Goal: Task Accomplishment & Management: Use online tool/utility

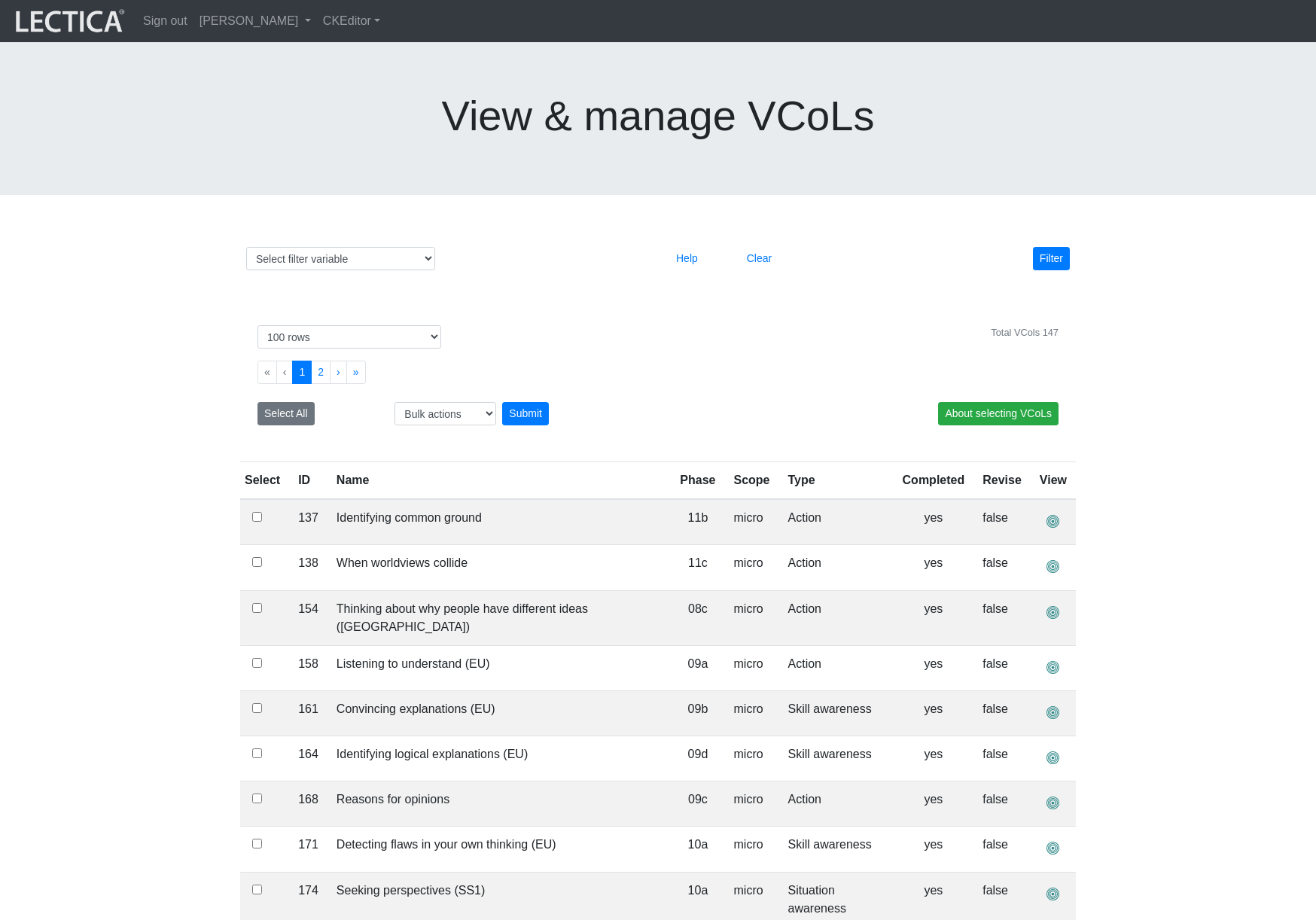
select select "100"
click at [315, 24] on link "[PERSON_NAME]" at bounding box center [254, 21] width 123 height 30
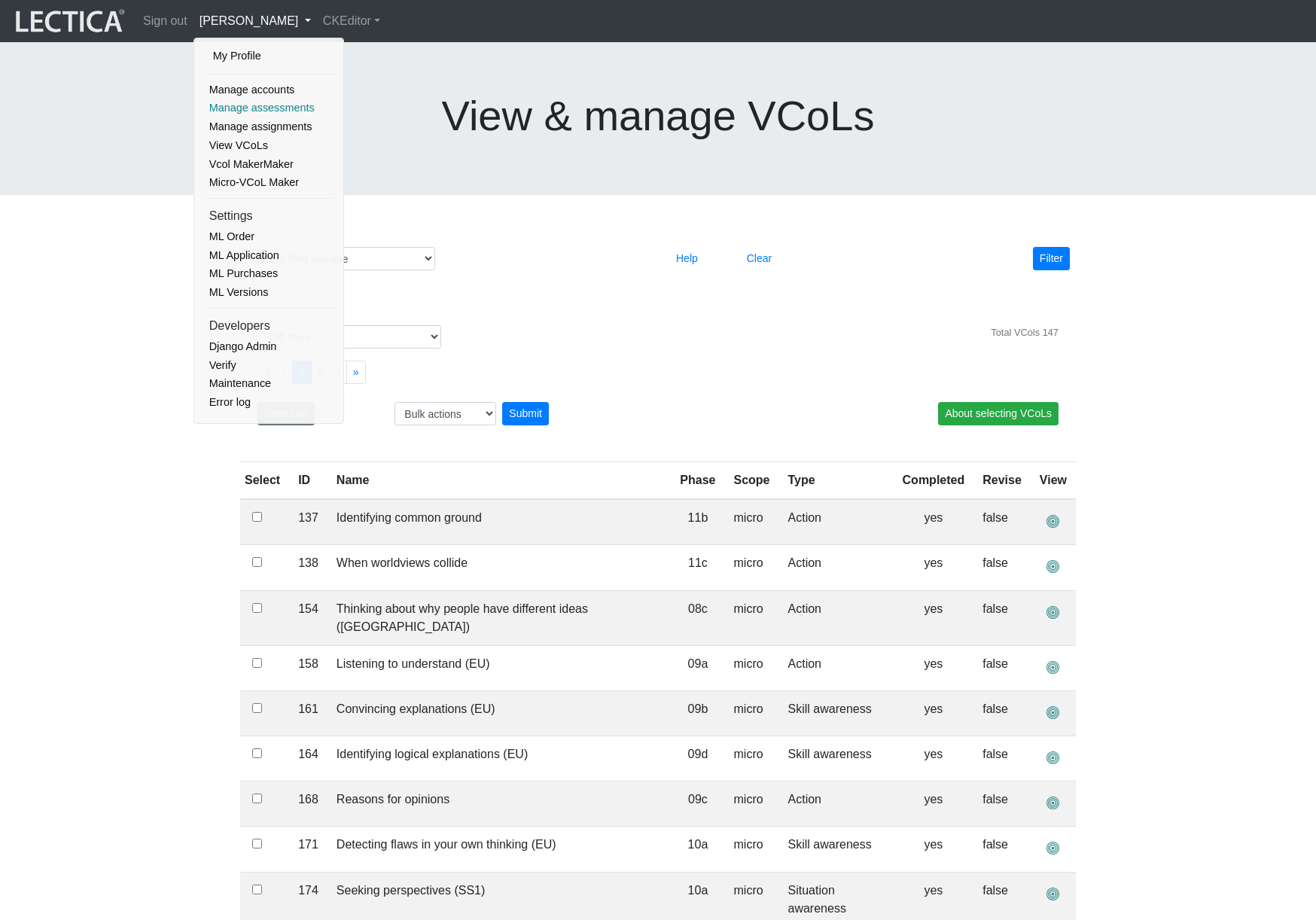
click at [260, 106] on link "Manage assessments" at bounding box center [269, 108] width 128 height 19
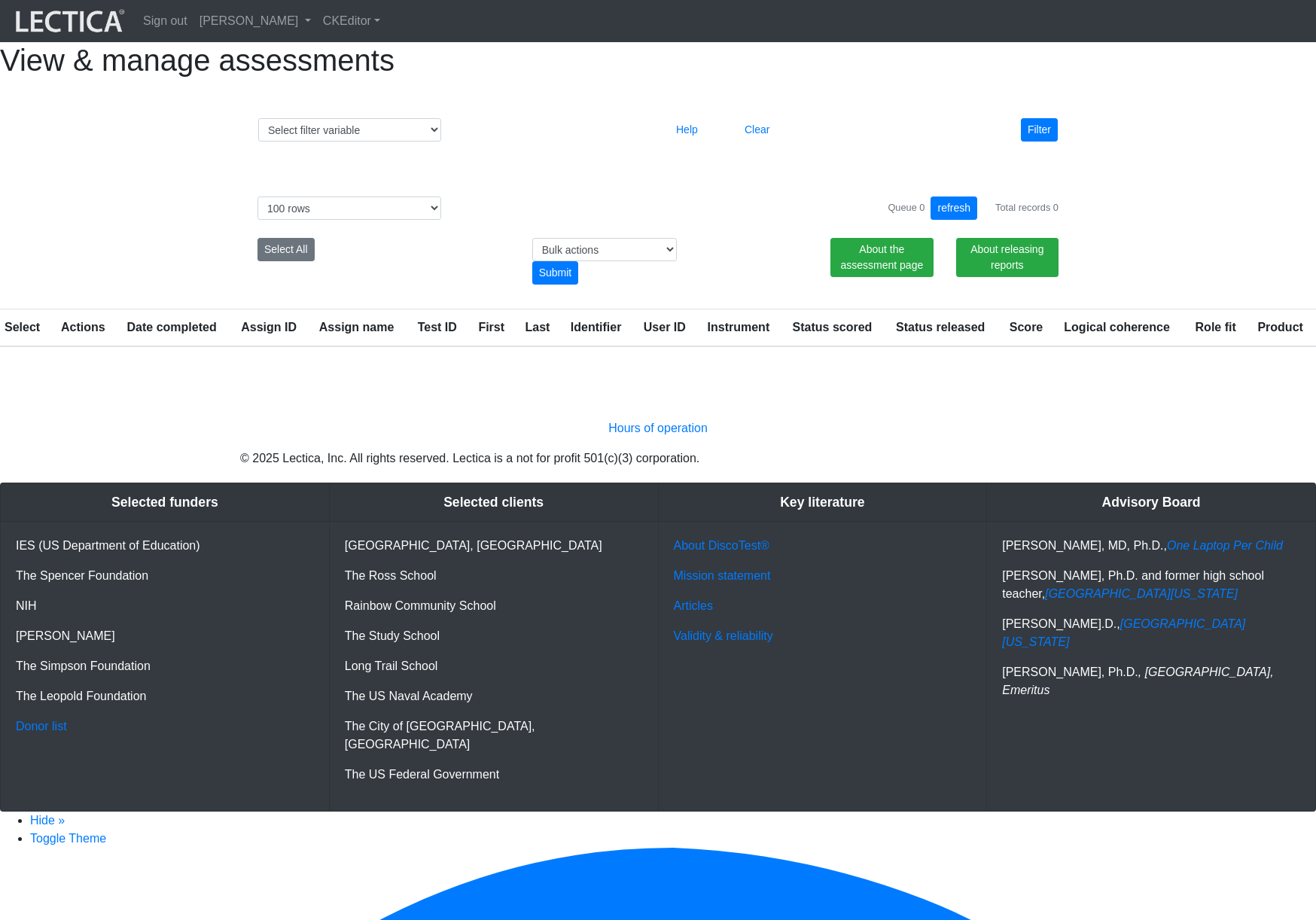
select select "100"
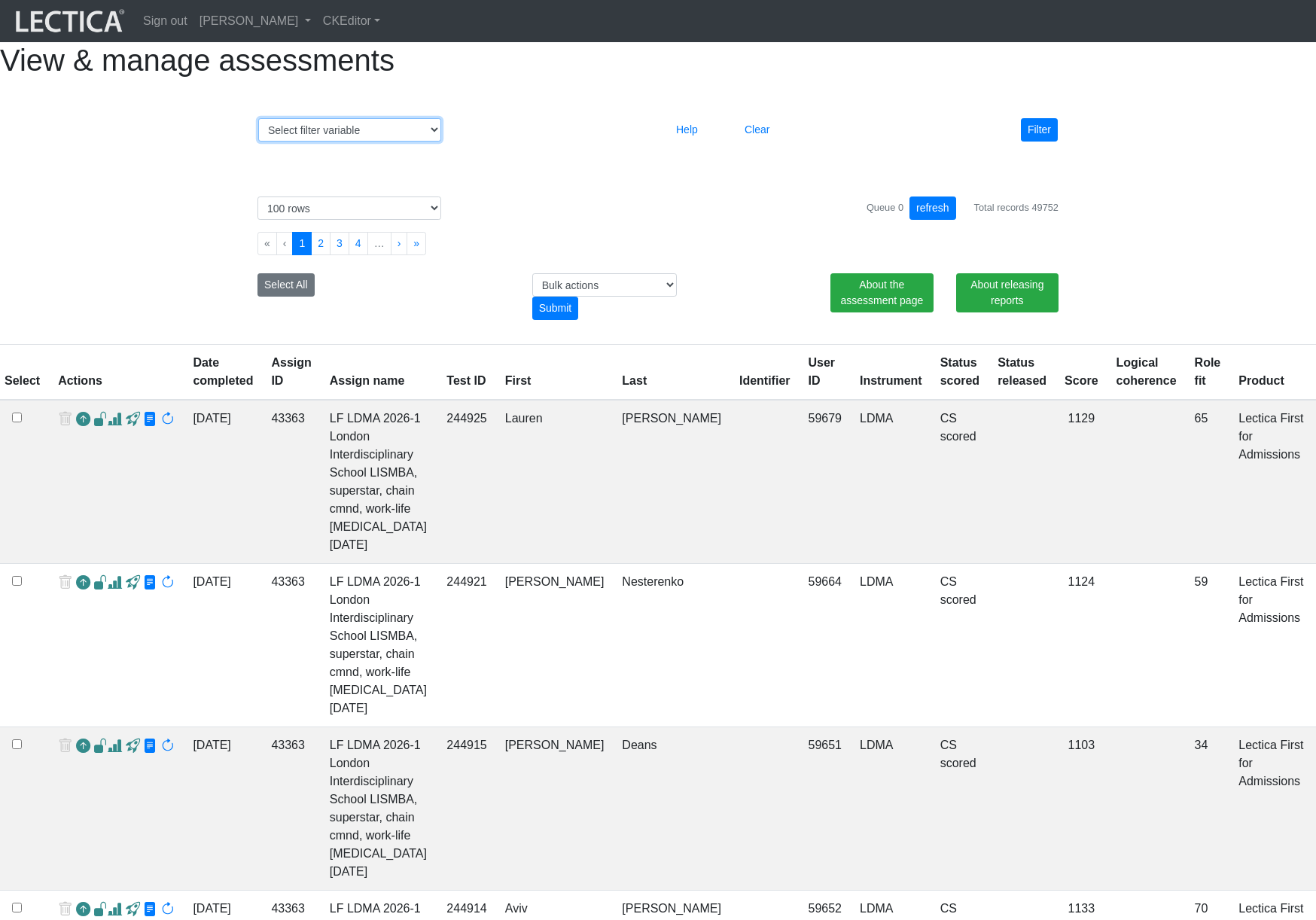
click at [322, 142] on select "Select filter variable Assignment name Assignment ID Clarity persuasive Clarity…" at bounding box center [349, 129] width 183 height 24
select select "date_started"
click at [258, 142] on select "Select filter variable Assignment name Assignment ID Clarity persuasive Clarity…" at bounding box center [349, 129] width 183 height 24
select select
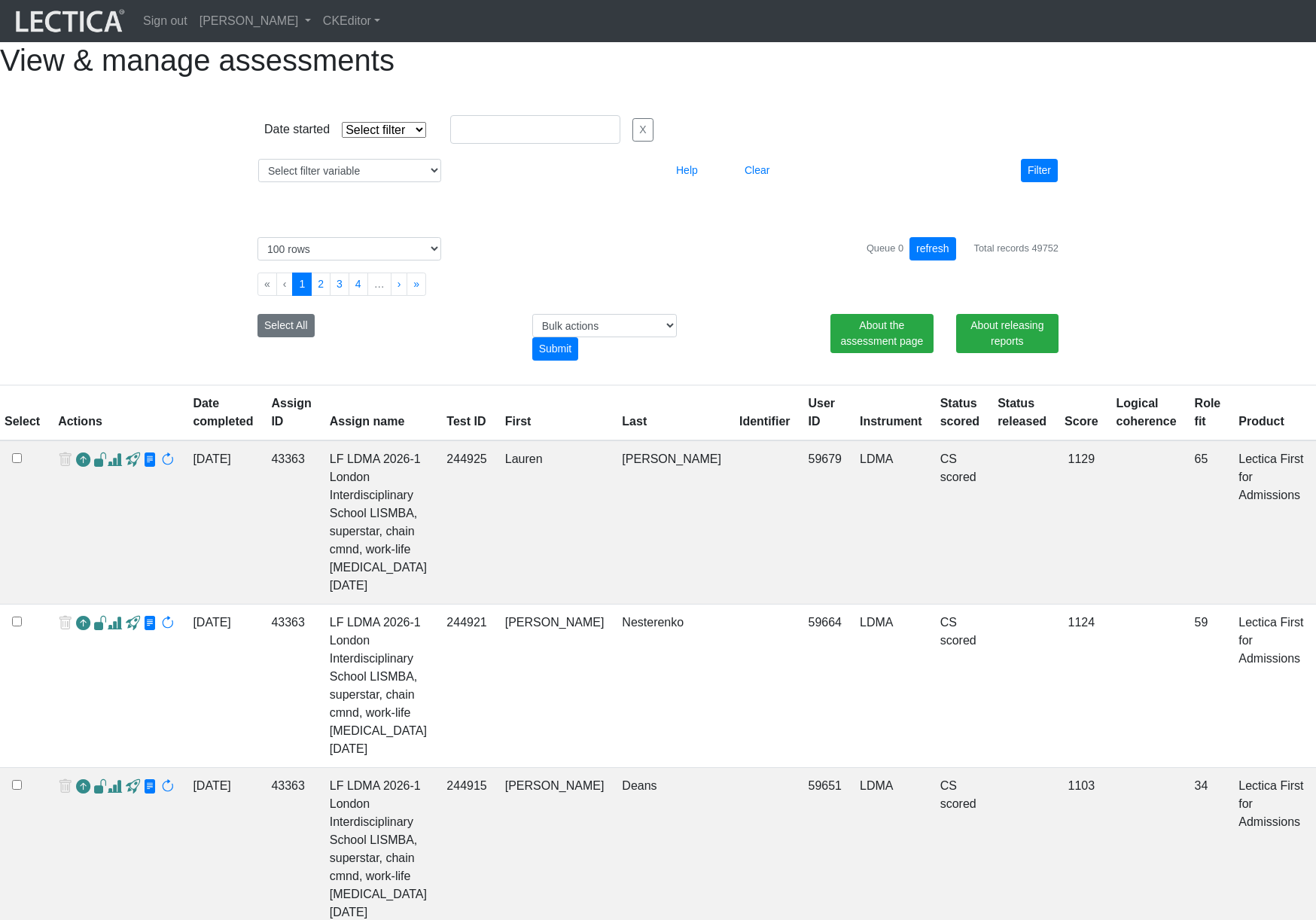
click at [398, 138] on select "Select filter Equals Greater than Less than" at bounding box center [384, 130] width 84 height 16
select select "contains"
click at [342, 138] on select "Select filter Equals Greater than Less than" at bounding box center [384, 130] width 84 height 16
click at [513, 144] on input "[DATE]" at bounding box center [535, 129] width 170 height 29
click at [0, 0] on td "2" at bounding box center [0, 0] width 0 height 0
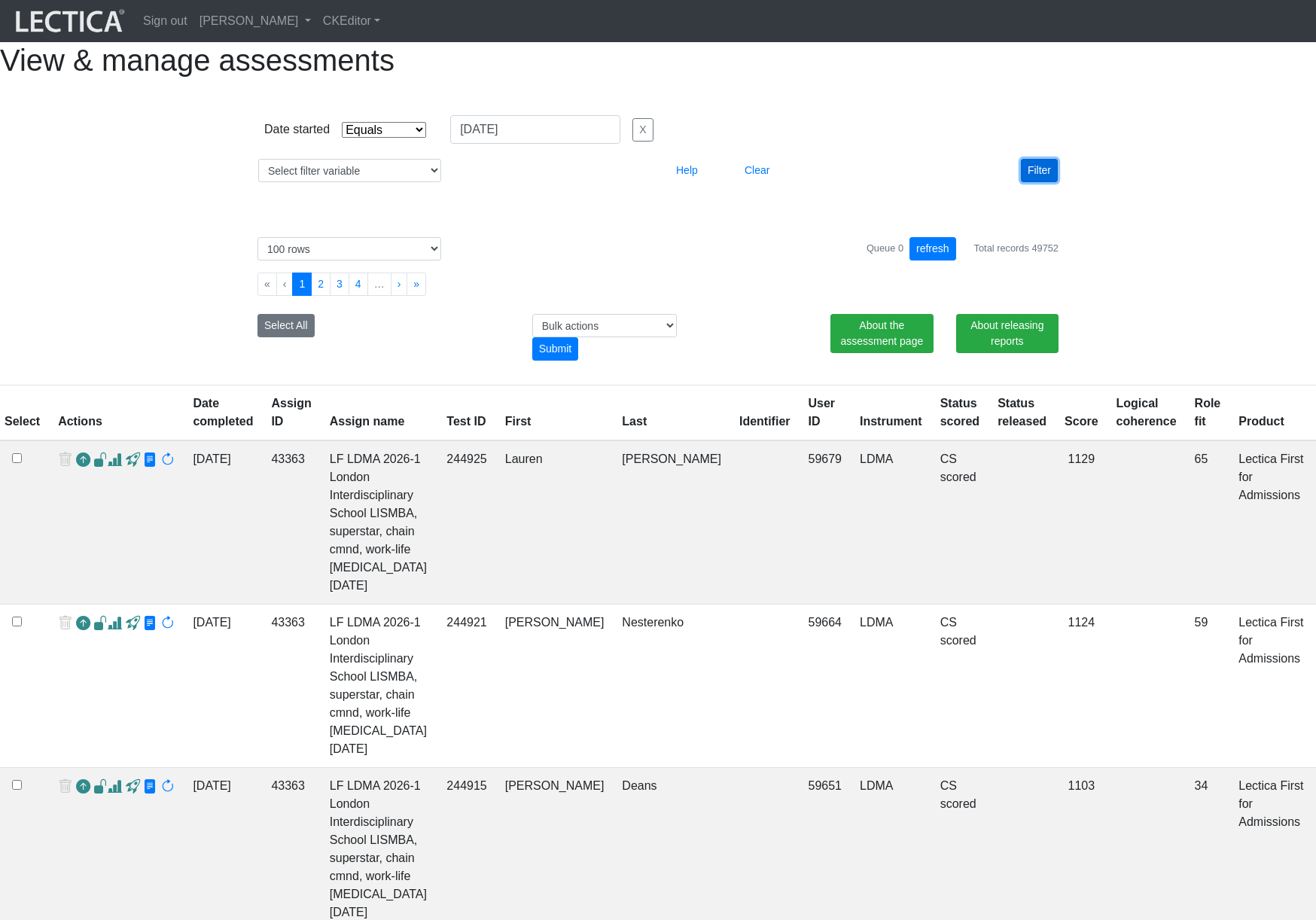
click at [1032, 182] on button "Filter" at bounding box center [1039, 170] width 37 height 24
click at [544, 144] on input "[DATE]" at bounding box center [535, 129] width 170 height 29
click at [0, 0] on td "1" at bounding box center [0, 0] width 0 height 0
type input "[DATE]"
click at [1042, 182] on button "Filter" at bounding box center [1039, 170] width 37 height 24
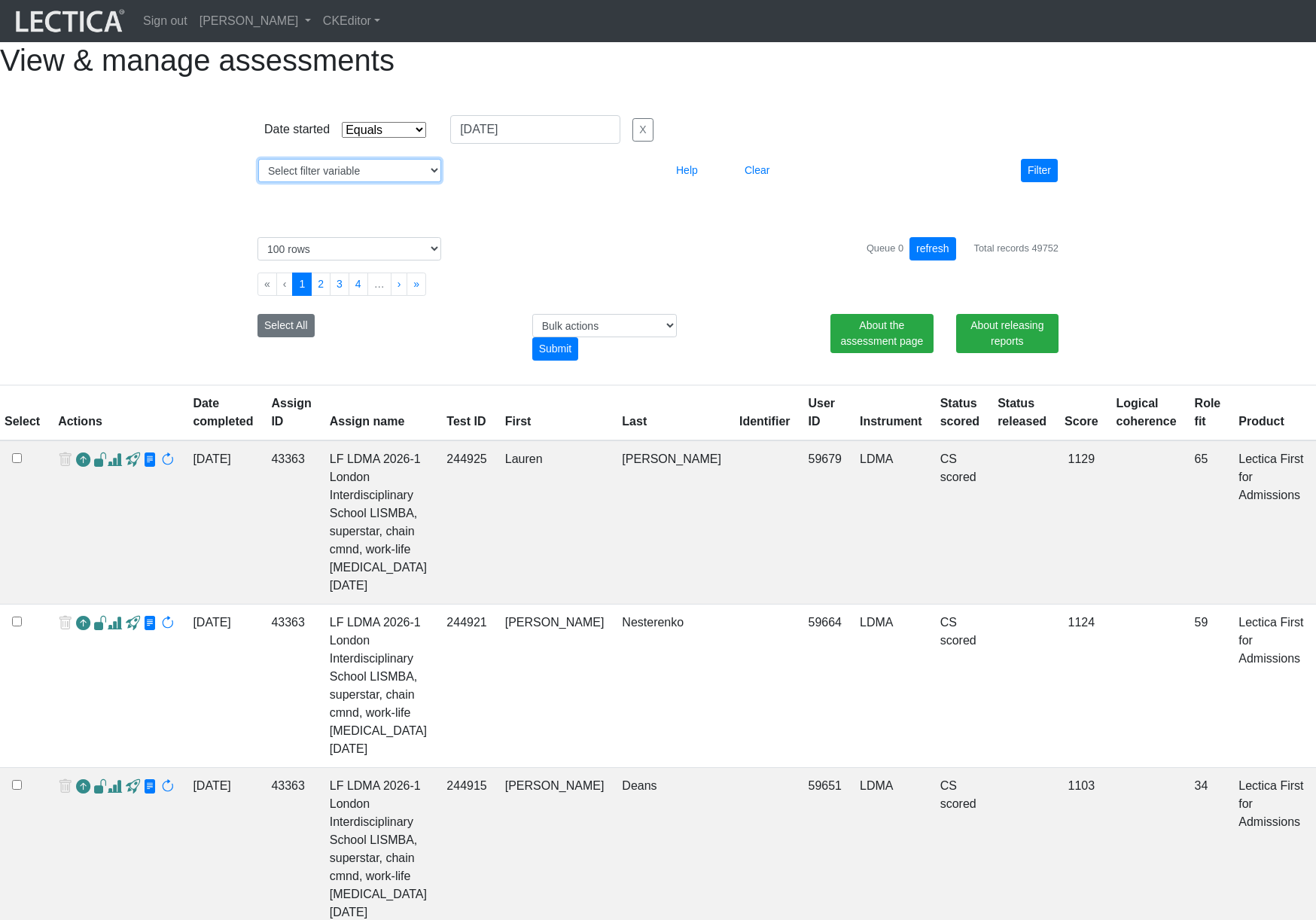
click at [374, 182] on select "Select filter variable Assignment name Assignment ID Clarity persuasive Clarity…" at bounding box center [349, 170] width 183 height 24
click at [539, 144] on input "[DATE]" at bounding box center [535, 129] width 170 height 29
click at [398, 182] on select "Select filter variable Assignment name Assignment ID Clarity persuasive Clarity…" at bounding box center [349, 170] width 183 height 24
select select "date_completed"
click at [258, 182] on select "Select filter variable Assignment name Assignment ID Clarity persuasive Clarity…" at bounding box center [349, 170] width 183 height 24
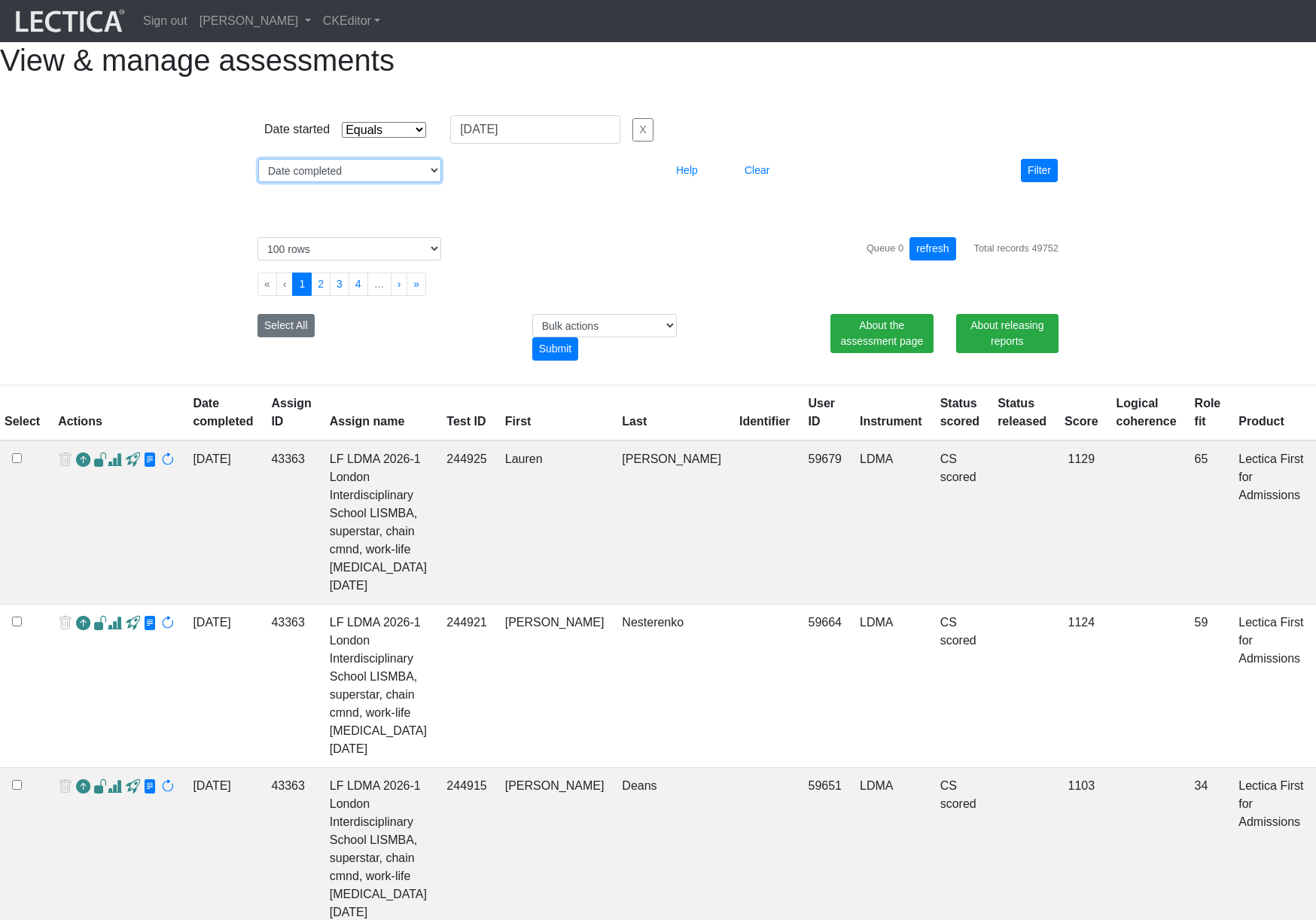
select select
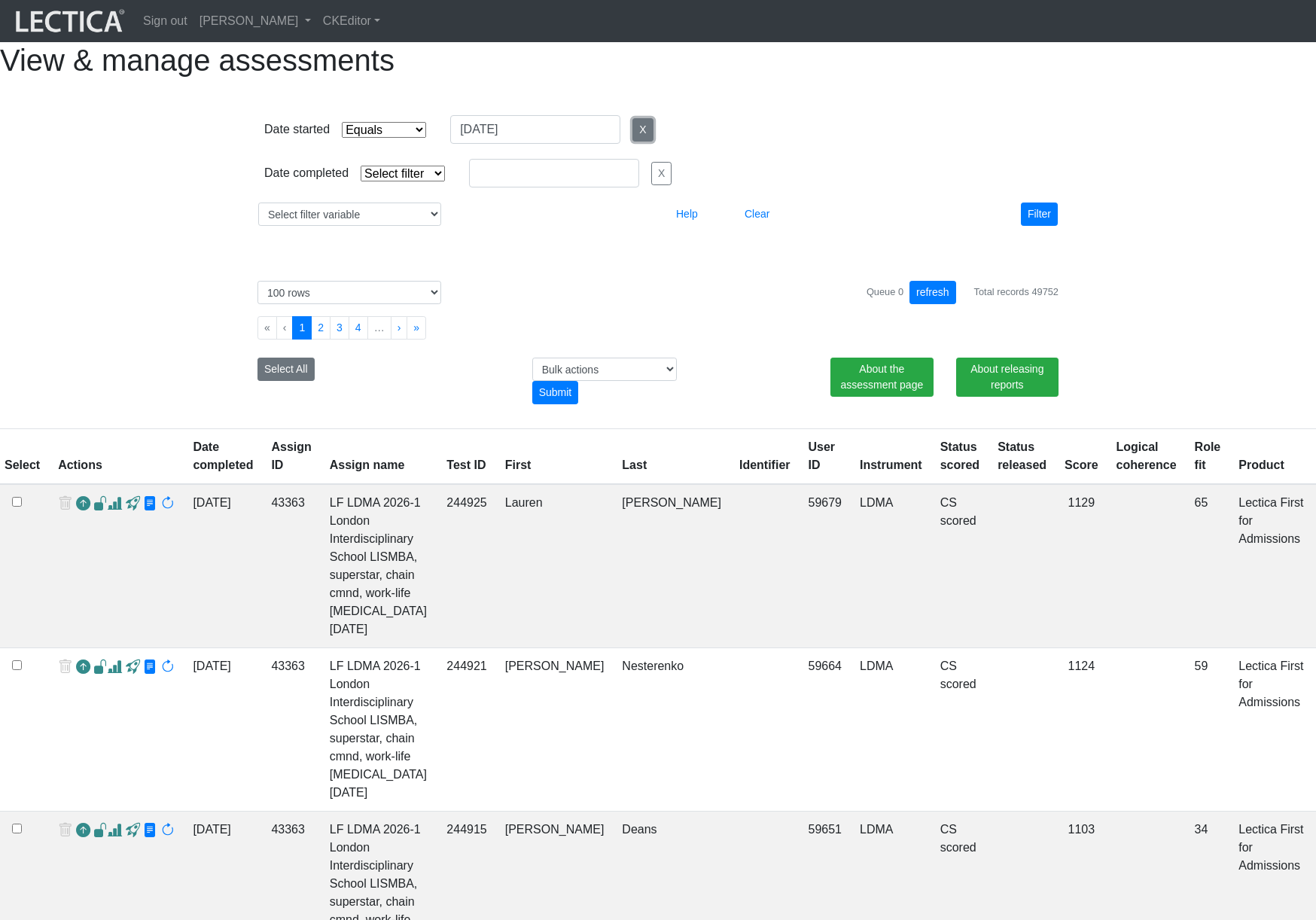
click at [632, 142] on button "X" at bounding box center [641, 129] width 20 height 24
select select
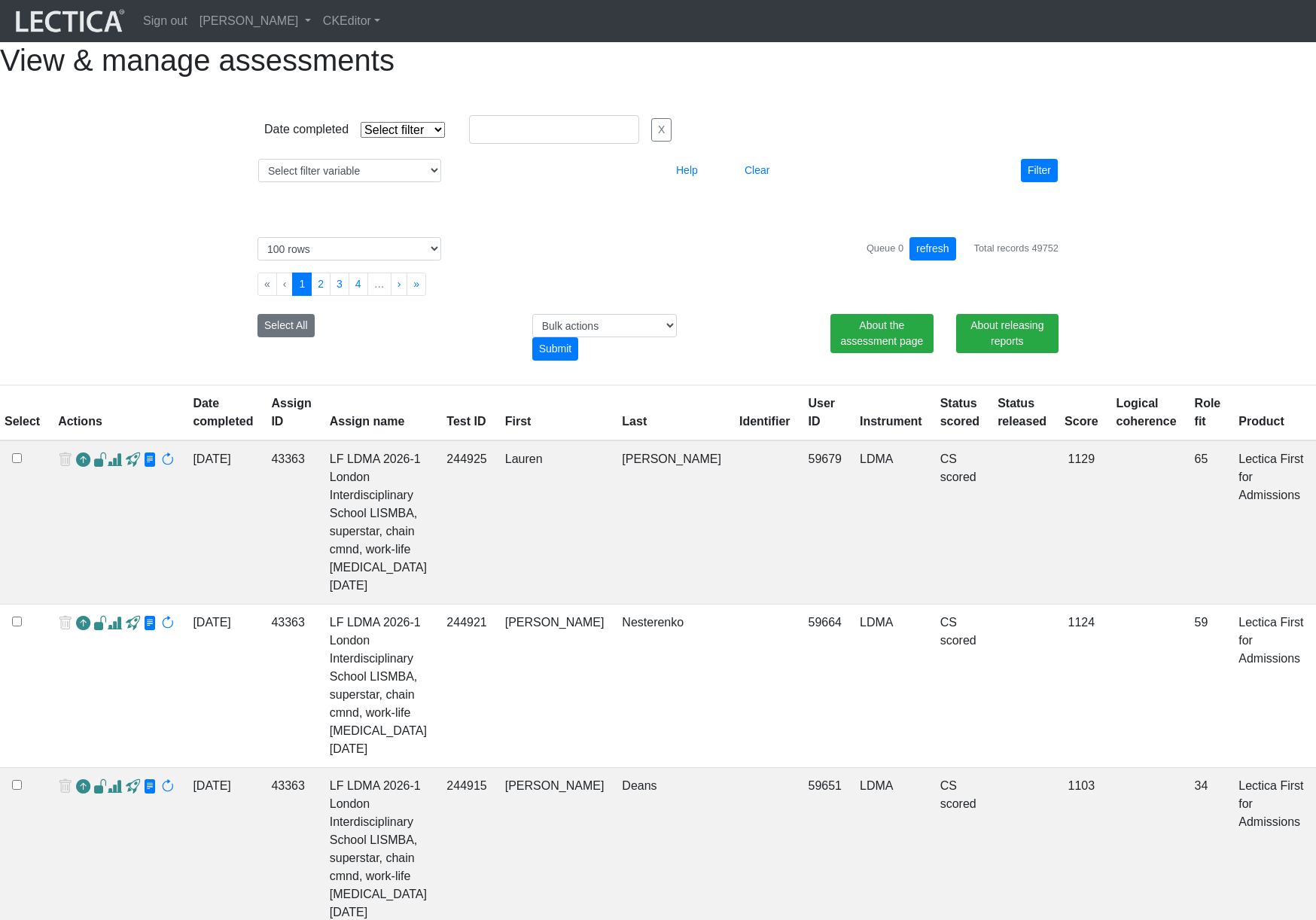
click at [407, 138] on select "Select filter Equals Greater than Less than" at bounding box center [403, 130] width 84 height 16
select select "gt"
click at [361, 138] on select "Select filter Equals Greater than Less than" at bounding box center [403, 130] width 84 height 16
click at [482, 144] on input "[DATE]" at bounding box center [554, 129] width 170 height 29
click at [0, 0] on td "16" at bounding box center [0, 0] width 0 height 0
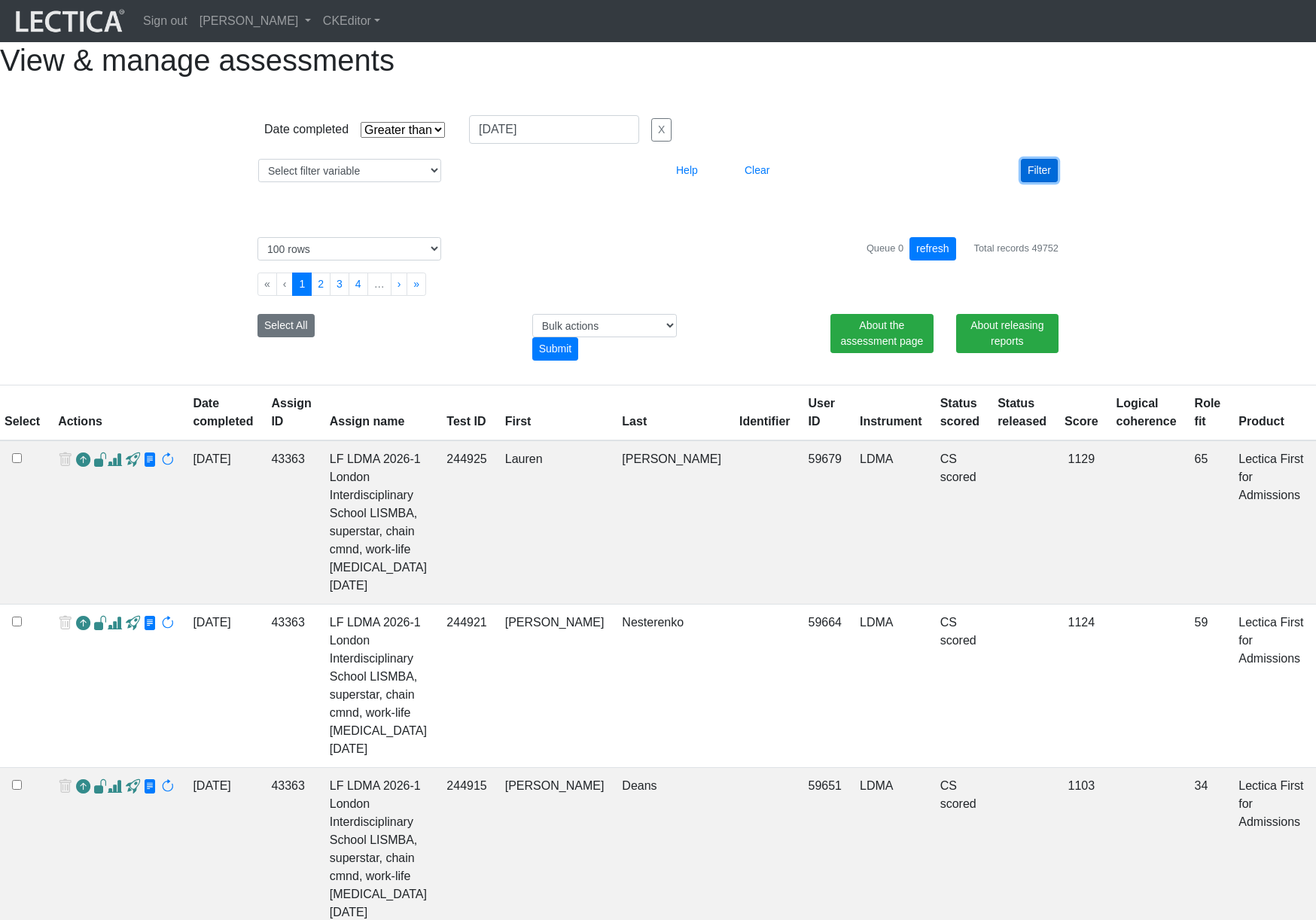
click at [1036, 182] on button "Filter" at bounding box center [1039, 170] width 37 height 24
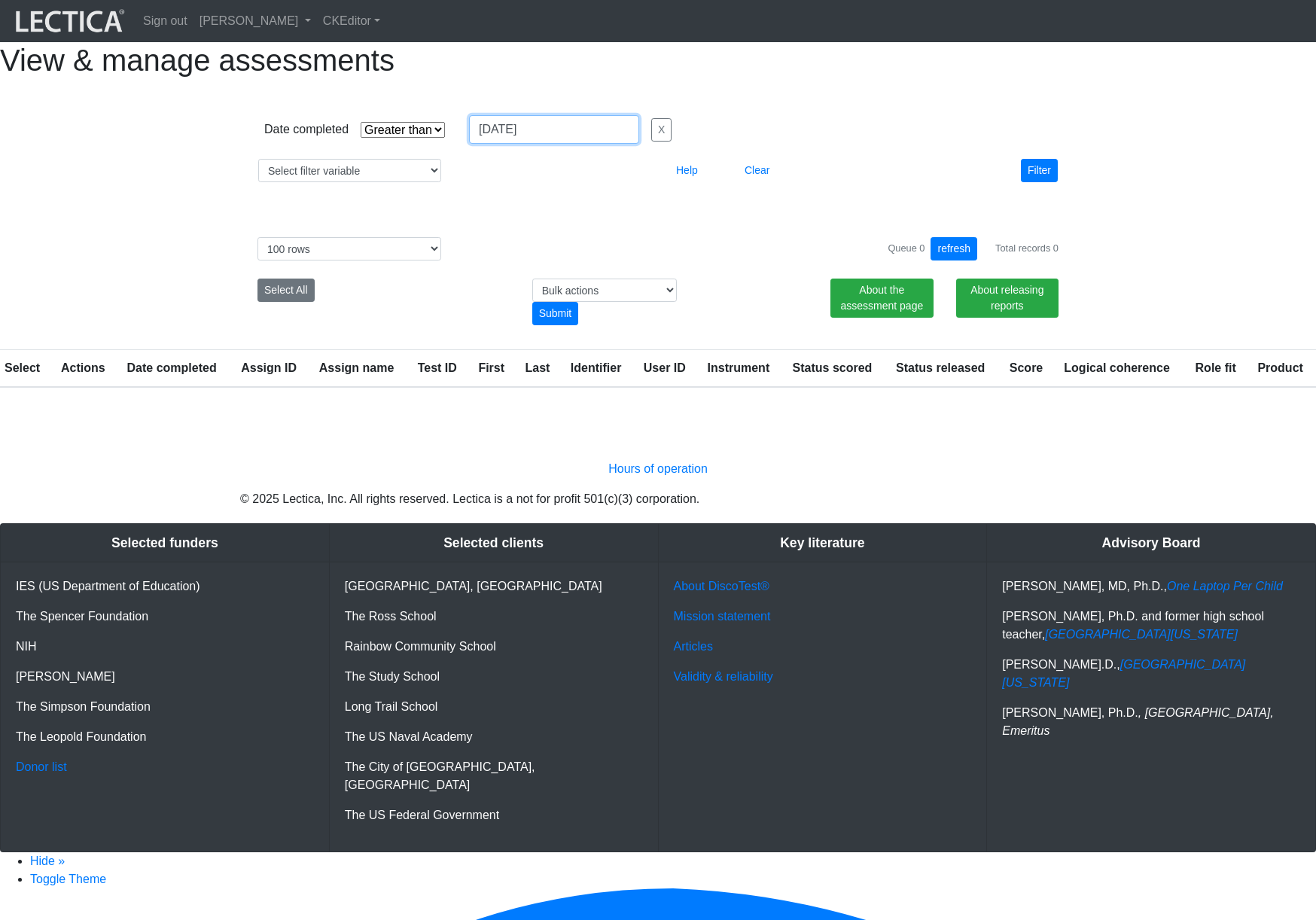
click at [572, 144] on input "[DATE]" at bounding box center [554, 129] width 170 height 29
click at [0, 0] on td "2" at bounding box center [0, 0] width 0 height 0
click at [1039, 182] on button "Filter" at bounding box center [1039, 170] width 37 height 24
click at [547, 144] on input "[DATE]" at bounding box center [554, 129] width 170 height 29
click at [0, 0] on td "31" at bounding box center [0, 0] width 0 height 0
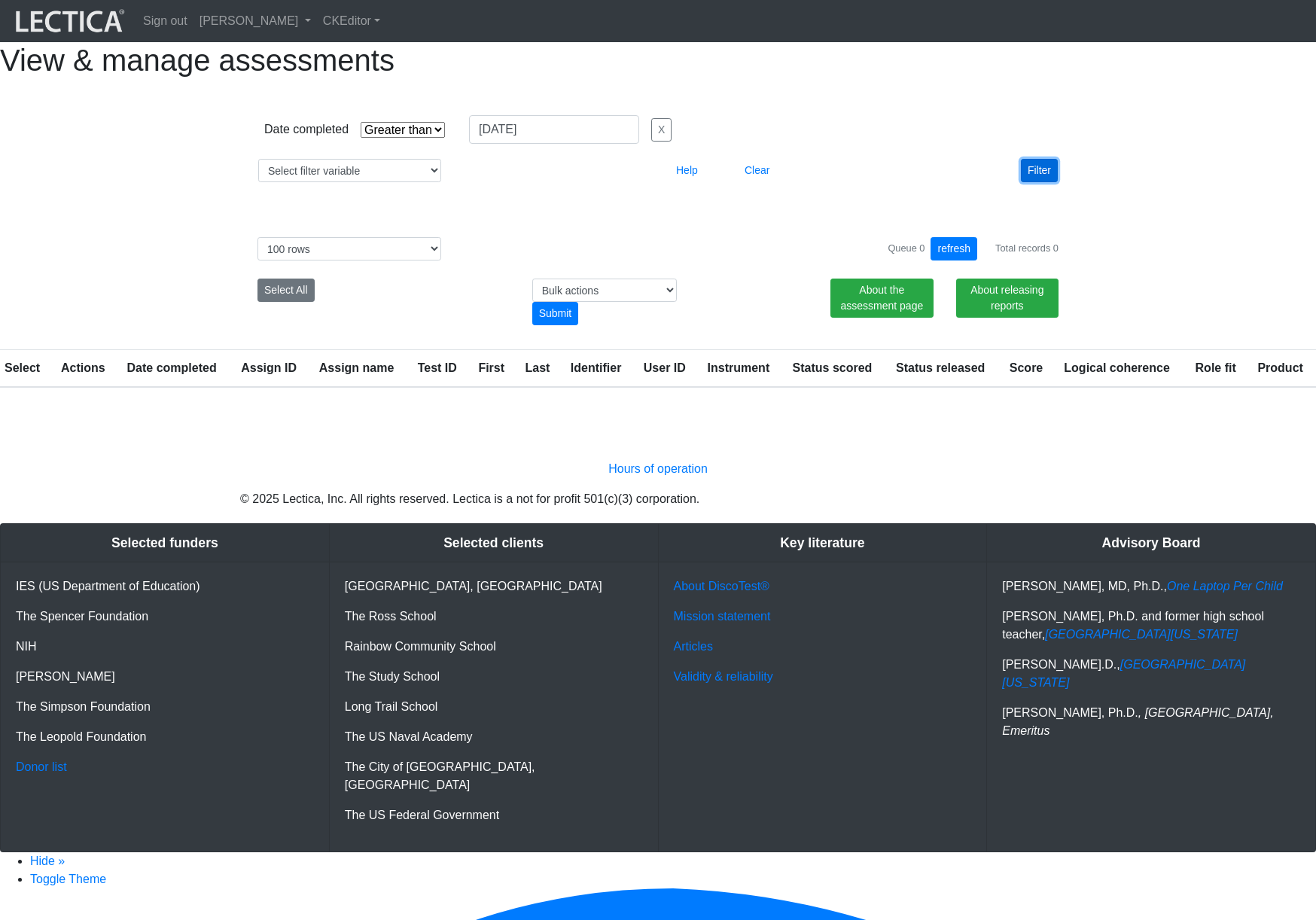
click at [1039, 182] on button "Filter" at bounding box center [1039, 170] width 37 height 24
click at [566, 144] on input "[DATE]" at bounding box center [554, 129] width 170 height 29
click at [0, 0] on td "20" at bounding box center [0, 0] width 0 height 0
click at [1044, 182] on button "Filter" at bounding box center [1039, 170] width 37 height 24
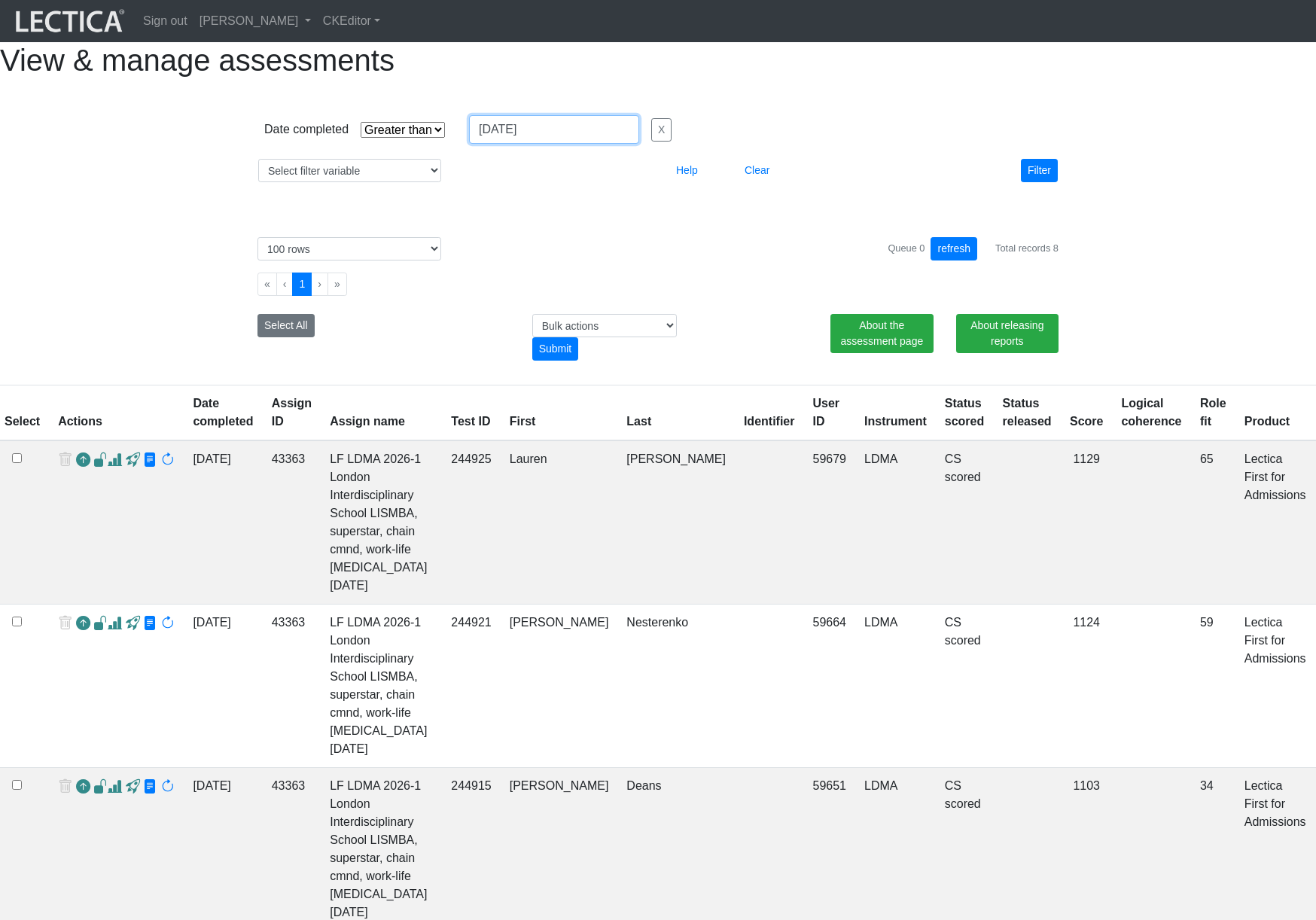
click at [510, 144] on input "[DATE]" at bounding box center [554, 129] width 170 height 29
click at [0, 0] on td "27" at bounding box center [0, 0] width 0 height 0
type input "[DATE]"
click at [425, 138] on select "Select filter Equals Greater than Less than" at bounding box center [403, 130] width 84 height 16
select select "contains"
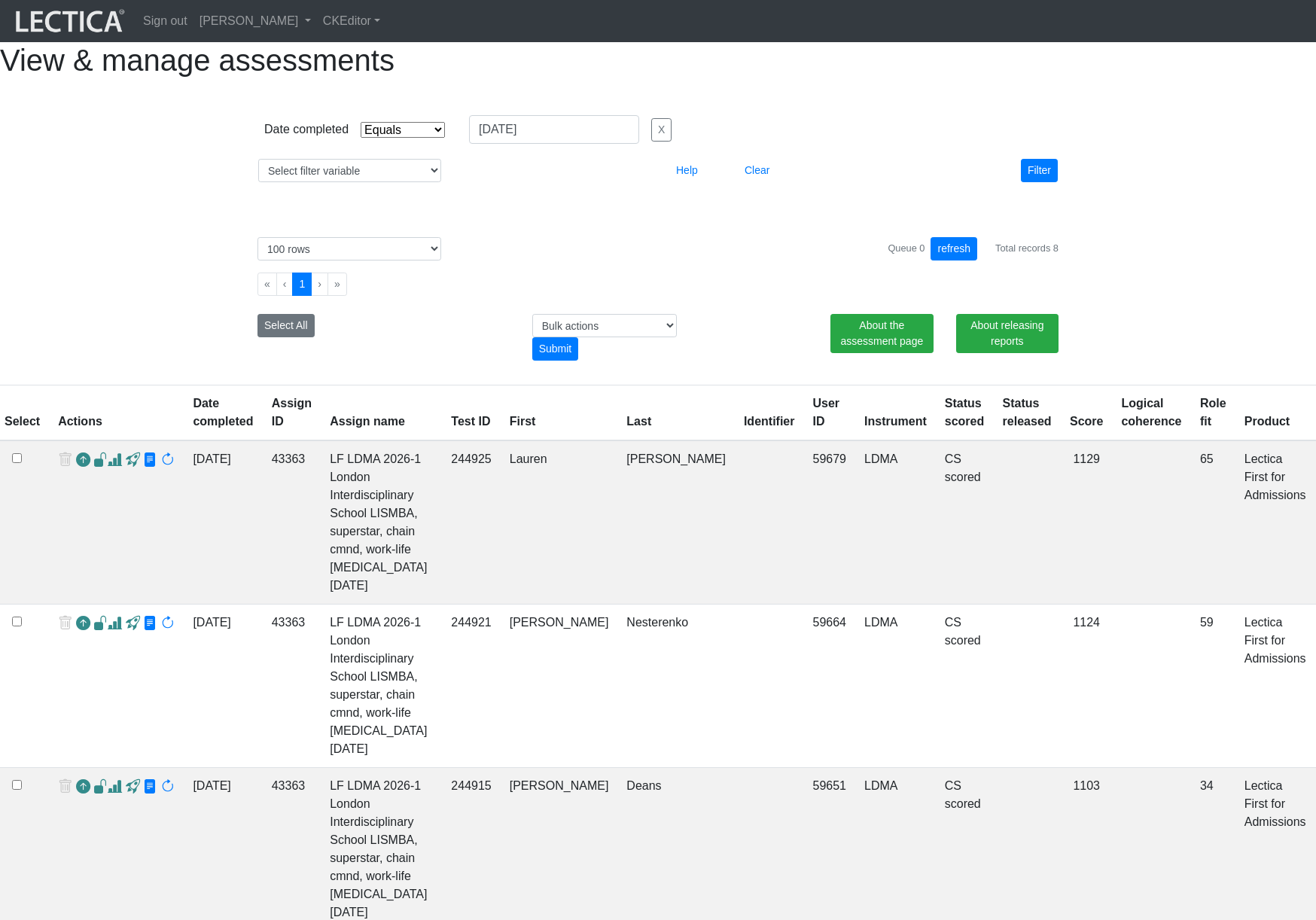
click at [361, 138] on select "Select filter Equals Greater than Less than" at bounding box center [403, 130] width 84 height 16
click at [1034, 182] on button "Filter" at bounding box center [1039, 170] width 37 height 24
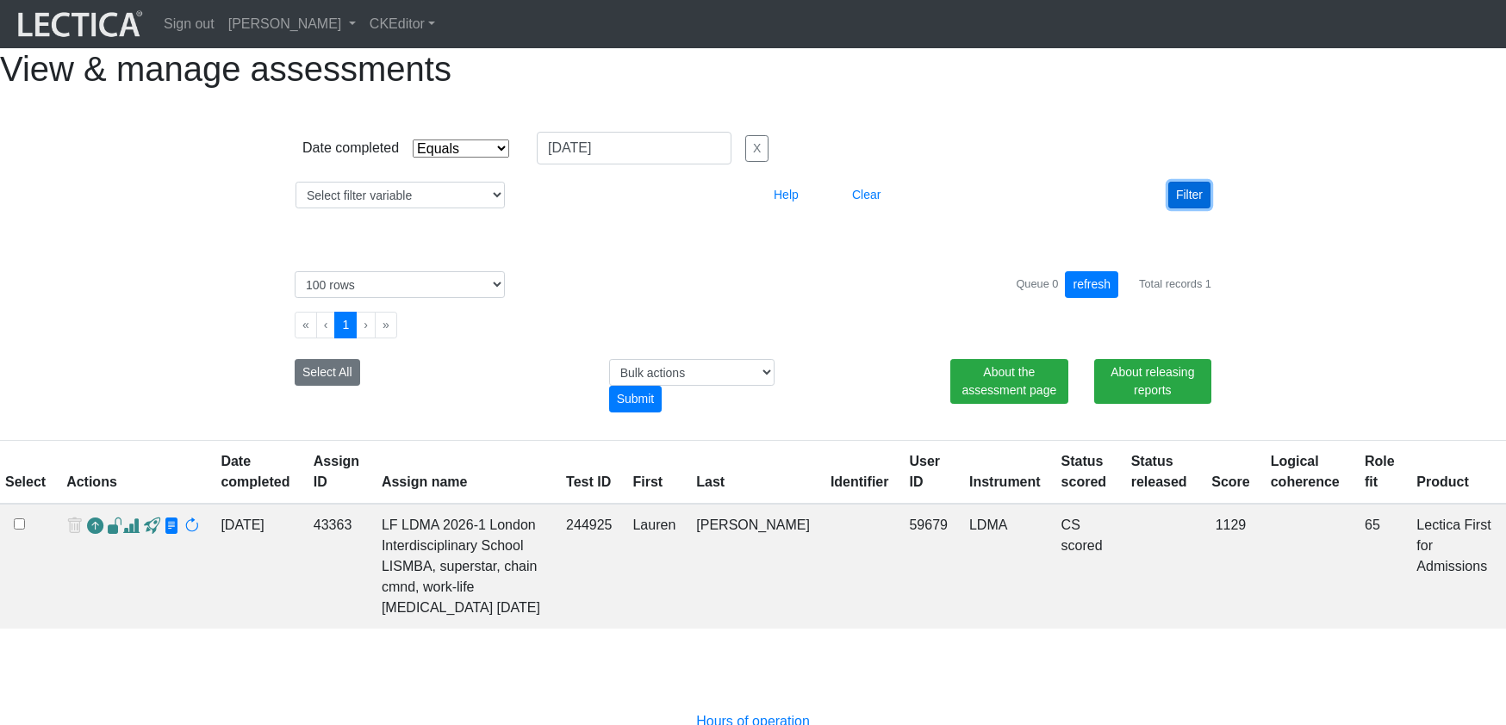
click at [1189, 208] on button "Filter" at bounding box center [1189, 195] width 42 height 27
click at [429, 208] on select "Select filter variable Assignment name Assignment ID Clarity persuasive Clarity…" at bounding box center [399, 195] width 209 height 27
select select "assignment__product__name"
click at [295, 208] on select "Select filter variable Assignment name Assignment ID Clarity persuasive Clarity…" at bounding box center [399, 195] width 209 height 27
select select
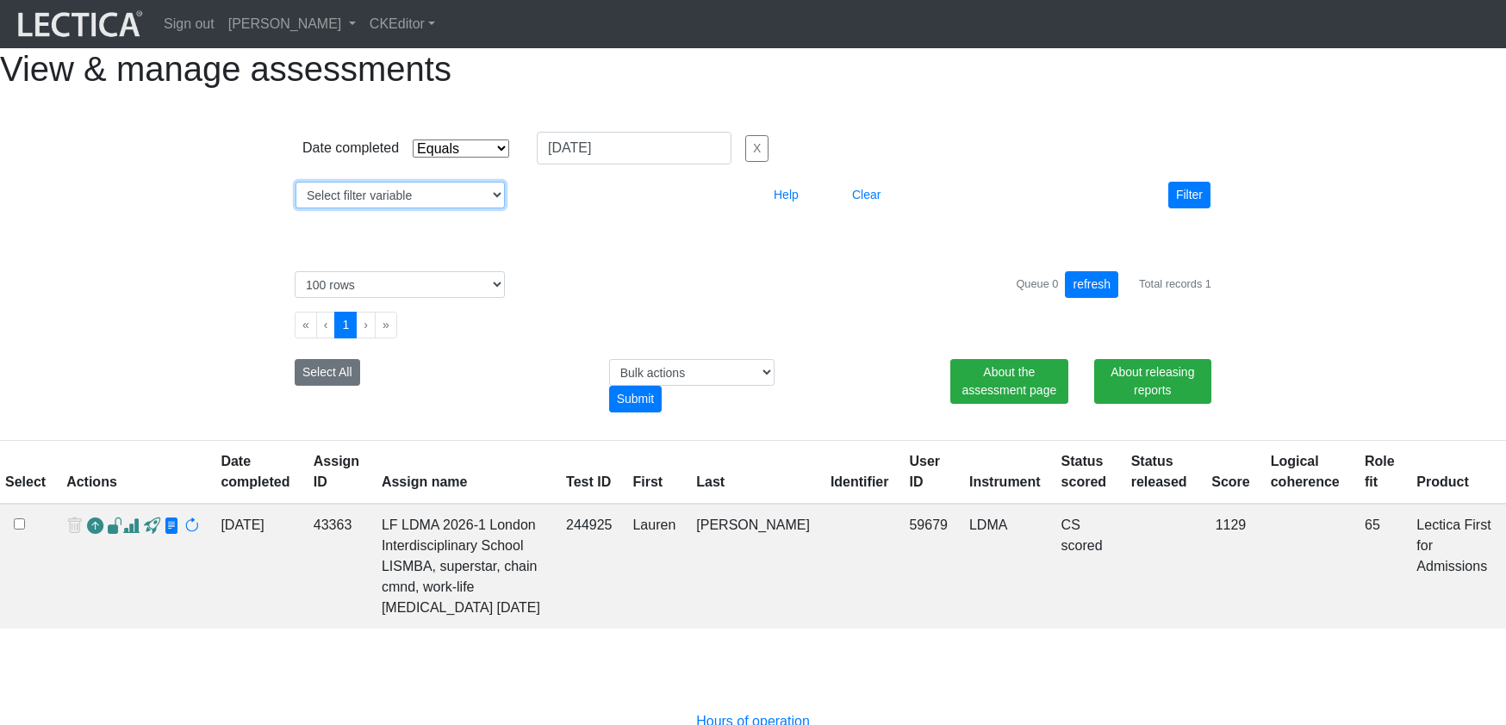
select select
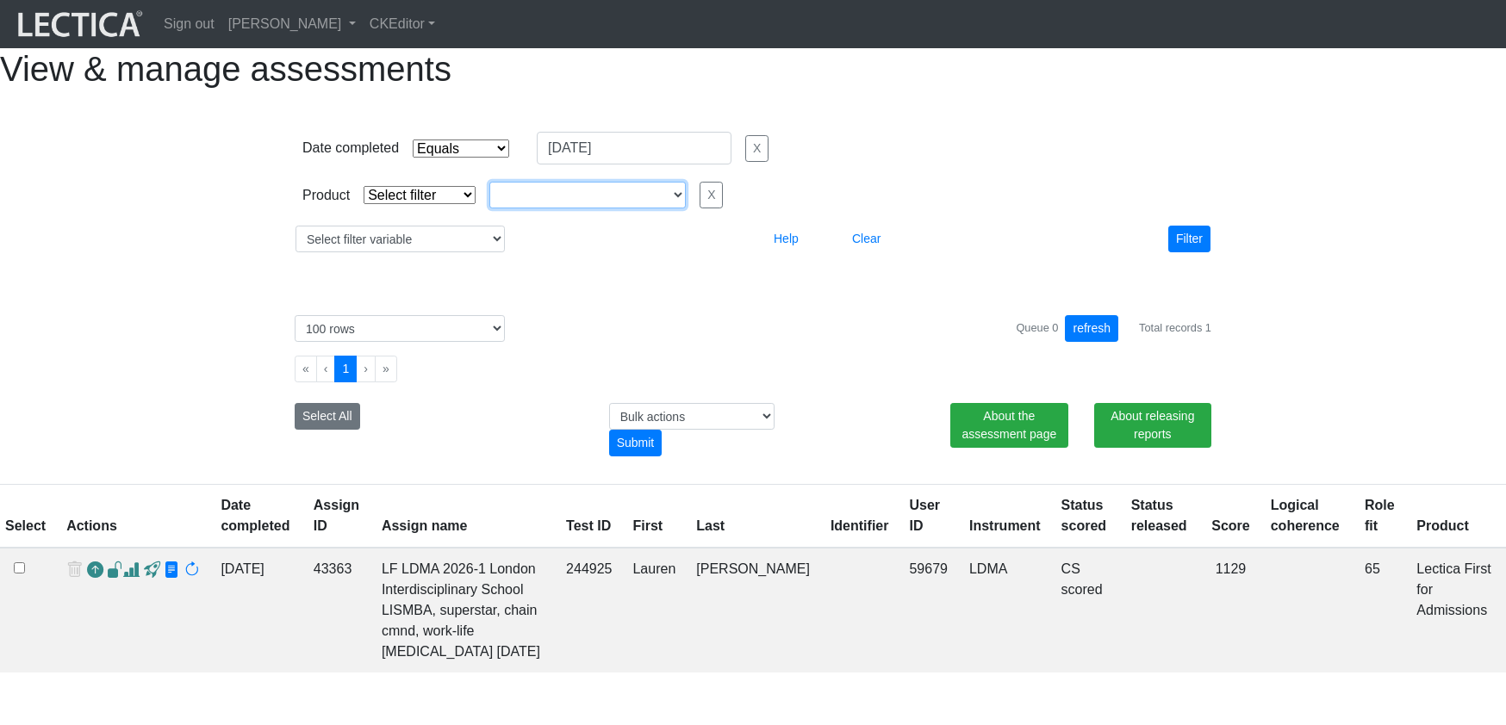
click at [520, 208] on select "CLAS Demo Essentials Essentials+ Essentials++ Essentials + Interview Essentials…" at bounding box center [587, 195] width 196 height 27
select select "Essentials"
click at [489, 208] on select "CLAS Demo Essentials Essentials+ Essentials++ Essentials + Interview Essentials…" at bounding box center [587, 195] width 196 height 27
click at [446, 215] on div "Product Select filter Equals Does not equal Search string CLAS Demo Essentials …" at bounding box center [753, 195] width 928 height 40
click at [449, 204] on select "Select filter Equals Does not equal" at bounding box center [419, 195] width 112 height 18
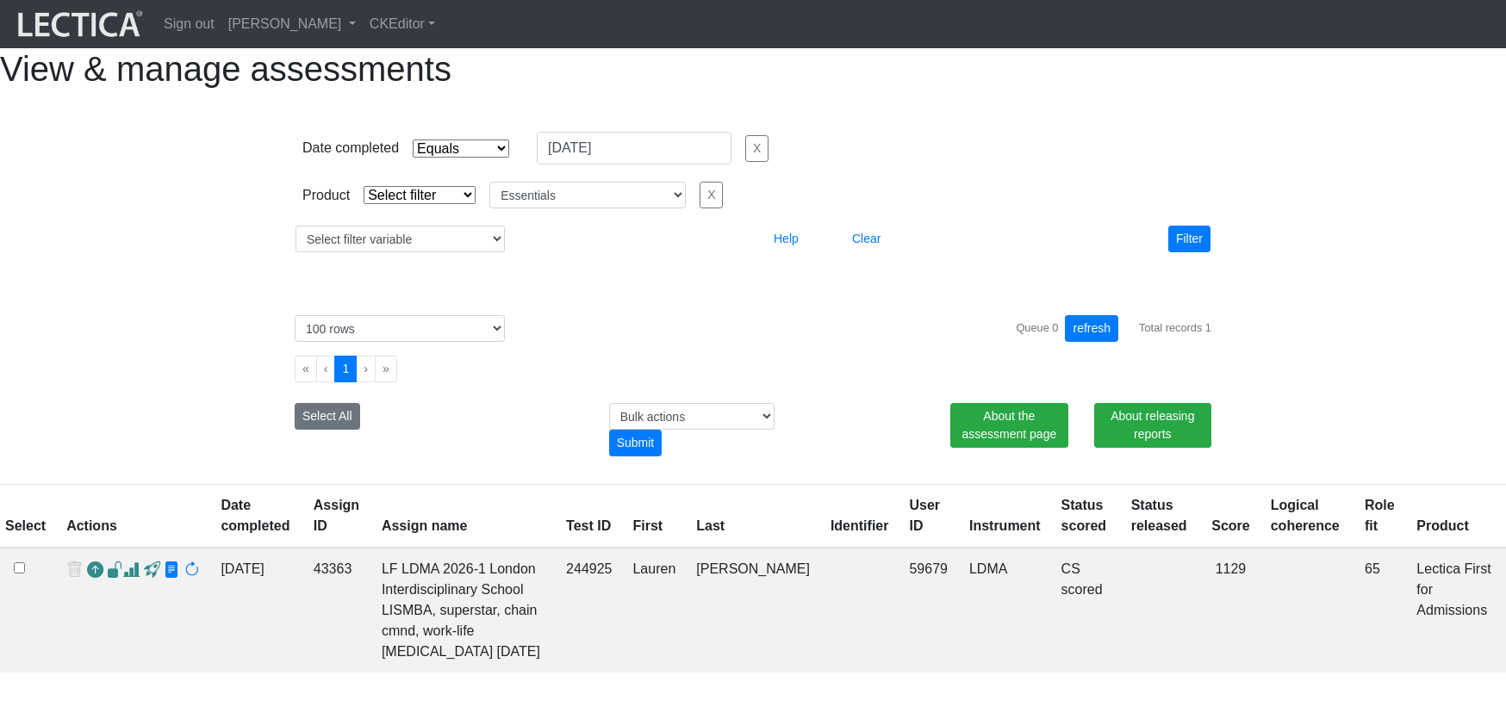
select select "not_iexact"
click at [363, 204] on select "Select filter Equals Does not equal" at bounding box center [419, 195] width 112 height 18
click at [1191, 252] on button "Filter" at bounding box center [1189, 239] width 42 height 27
